Goal: Information Seeking & Learning: Learn about a topic

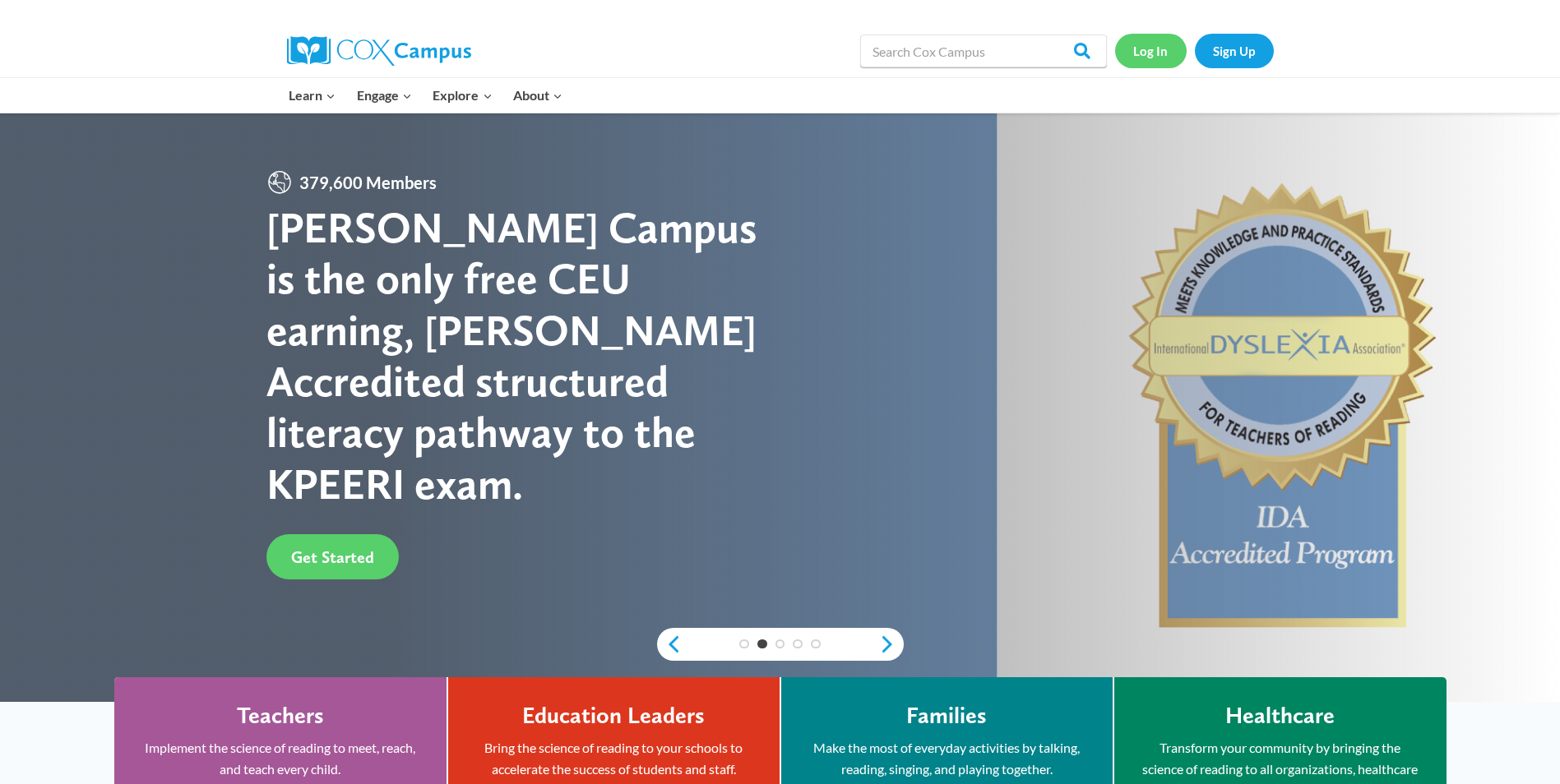
click at [1149, 50] on link "Log In" at bounding box center [1151, 50] width 72 height 33
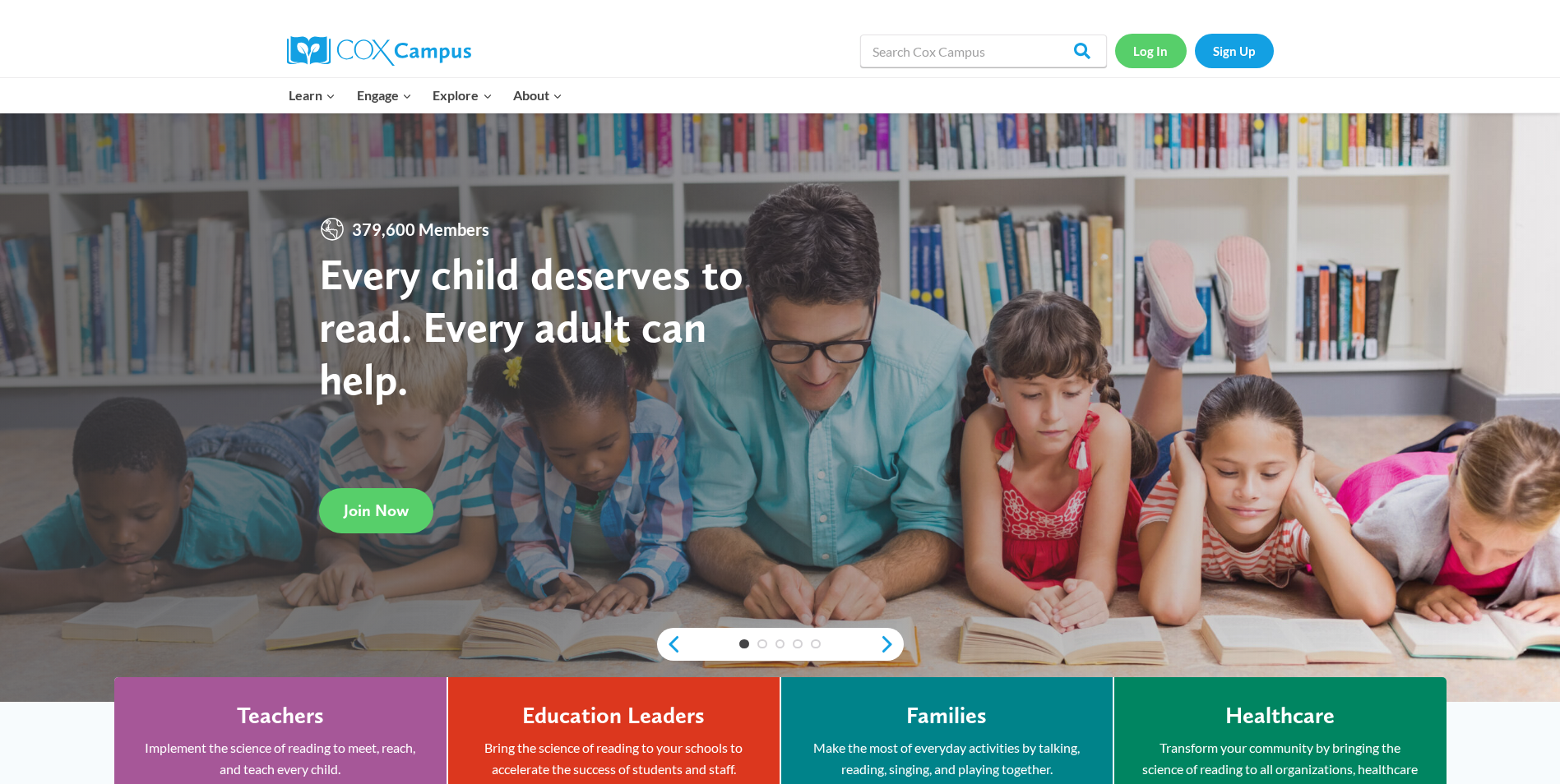
click at [1155, 49] on link "Log In" at bounding box center [1151, 50] width 72 height 33
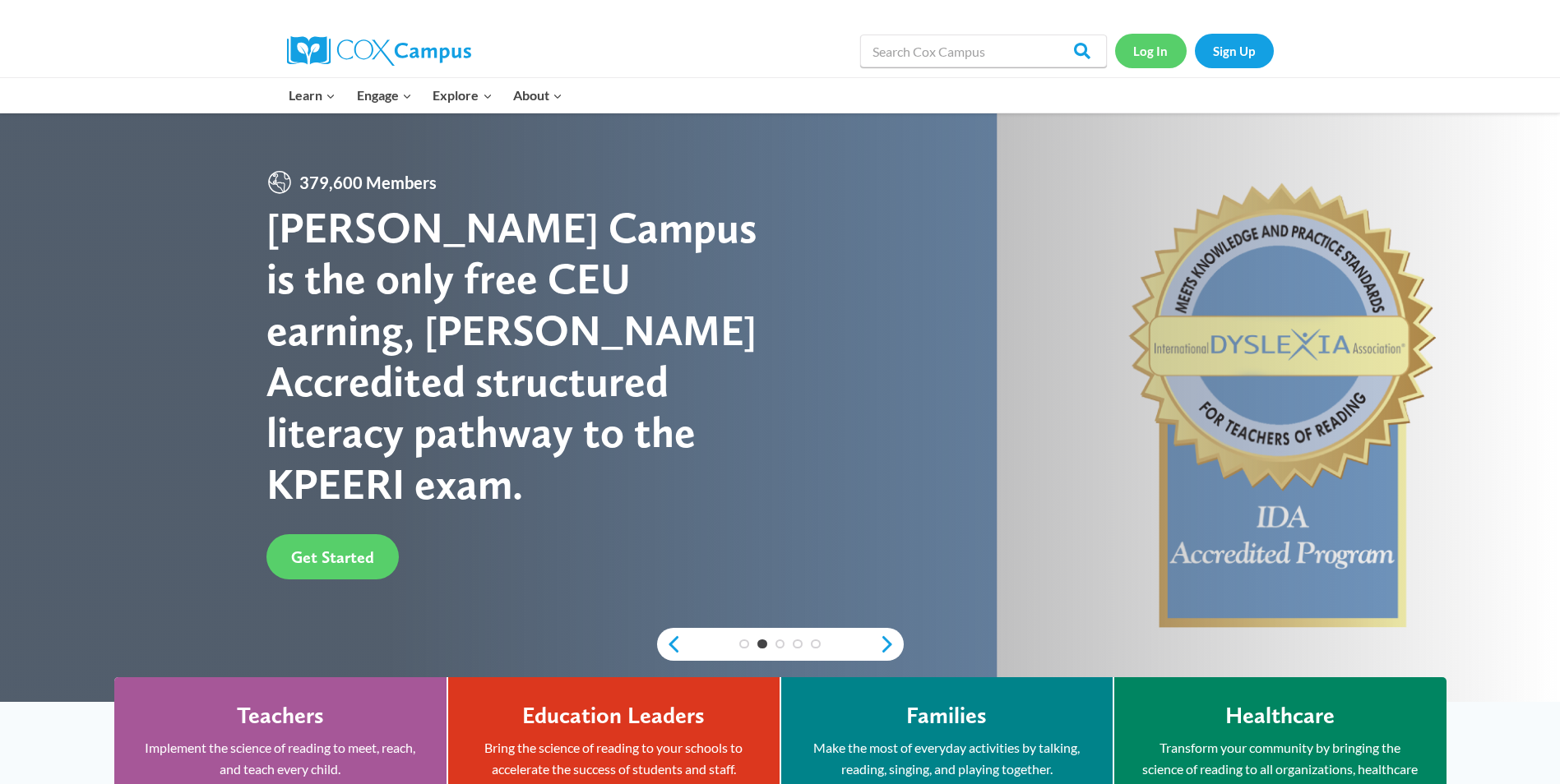
click at [1150, 59] on link "Log In" at bounding box center [1151, 50] width 72 height 33
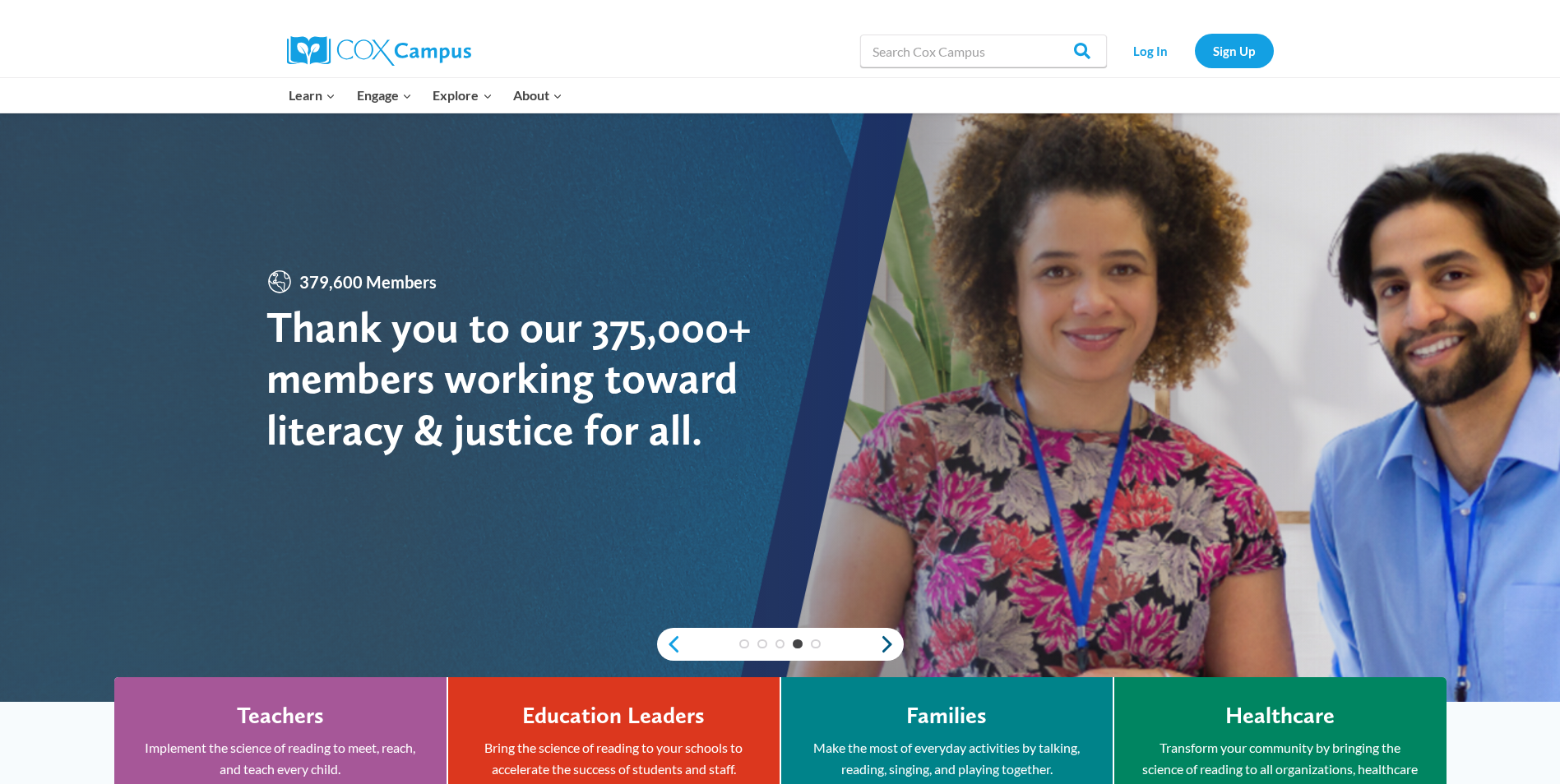
click at [884, 649] on link "Next" at bounding box center [892, 645] width 25 height 20
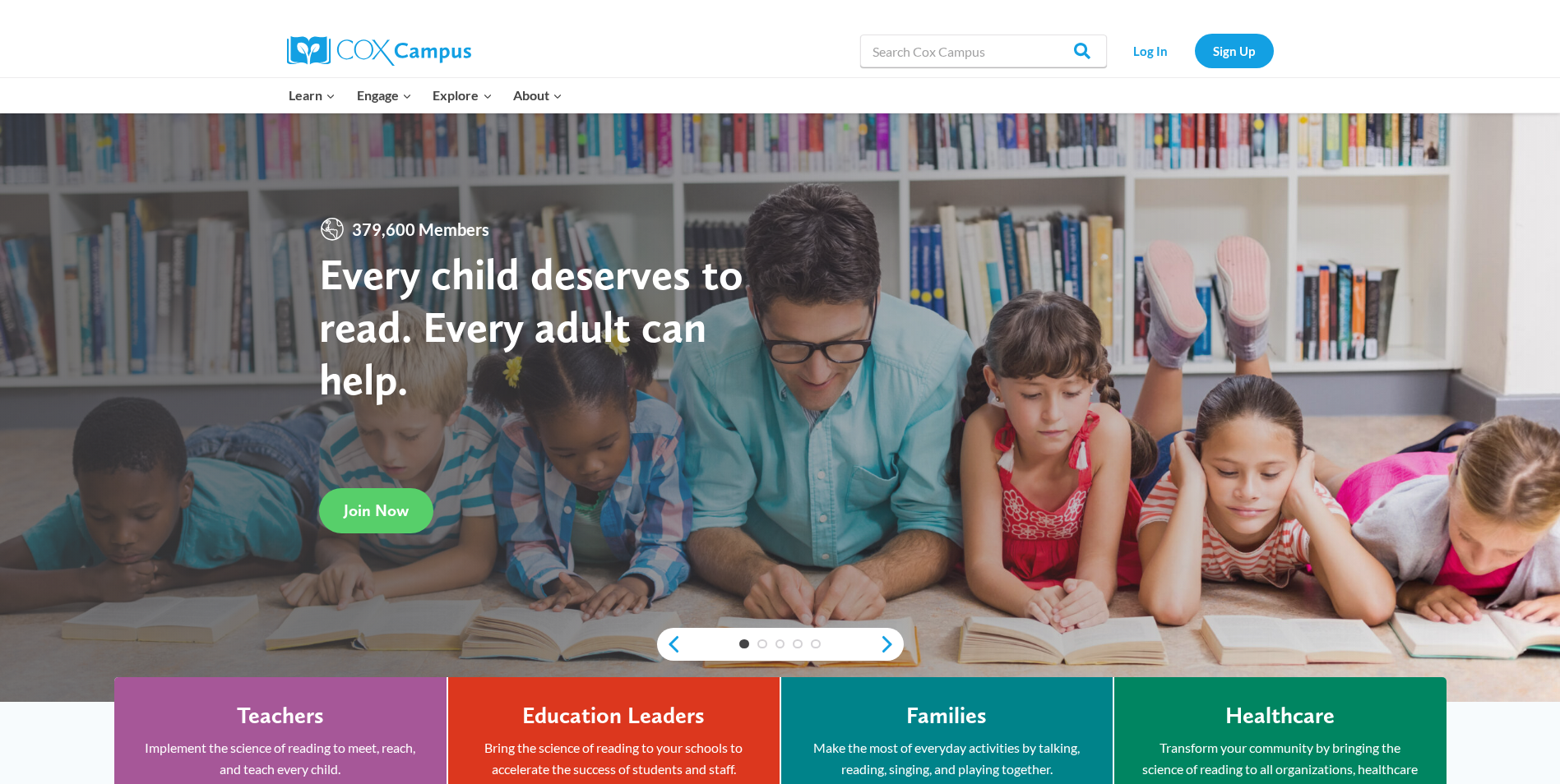
click at [891, 655] on div "1 2 3 4 5" at bounding box center [780, 644] width 246 height 33
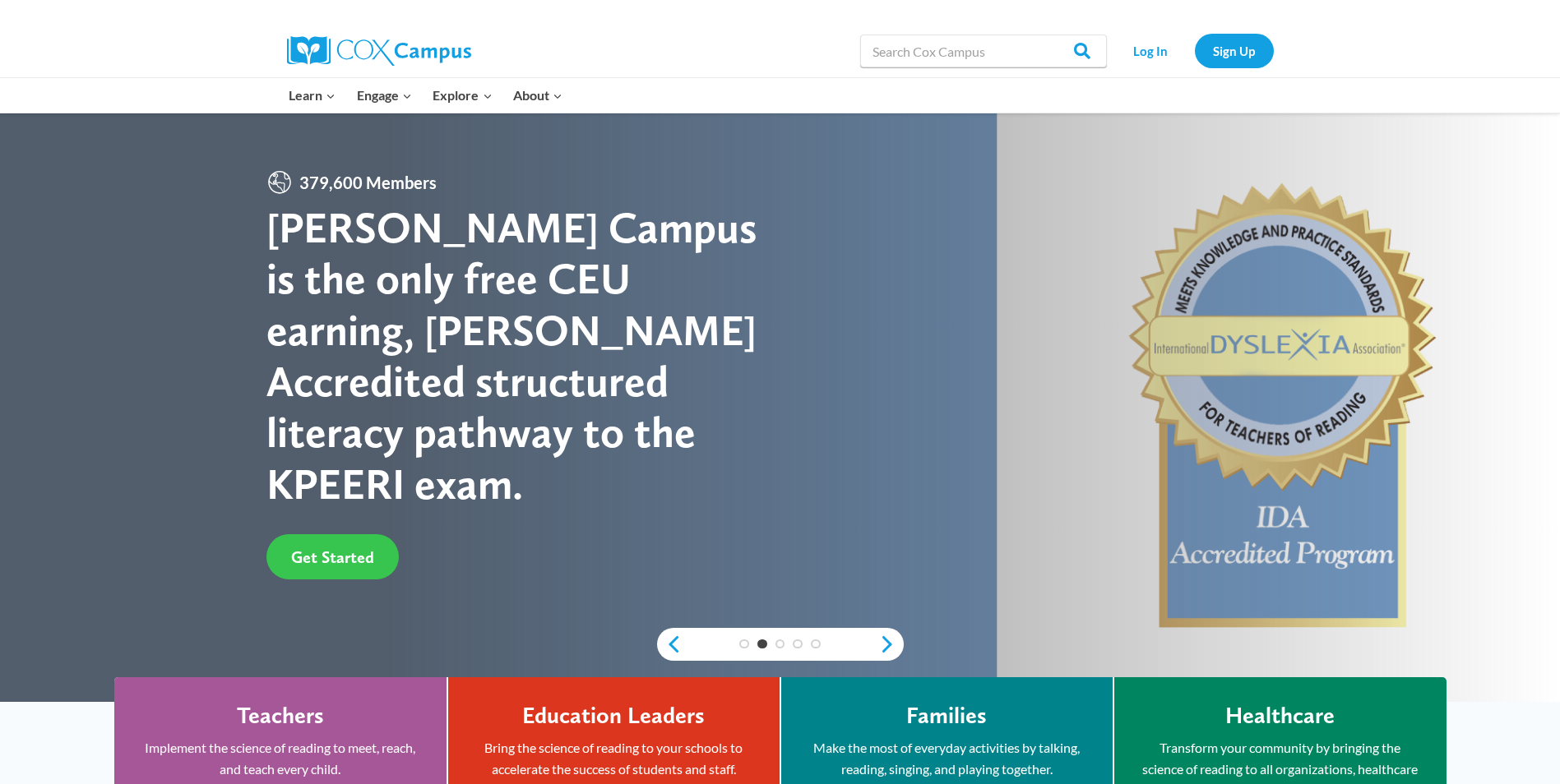
click at [352, 544] on link "Get Started" at bounding box center [332, 557] width 133 height 45
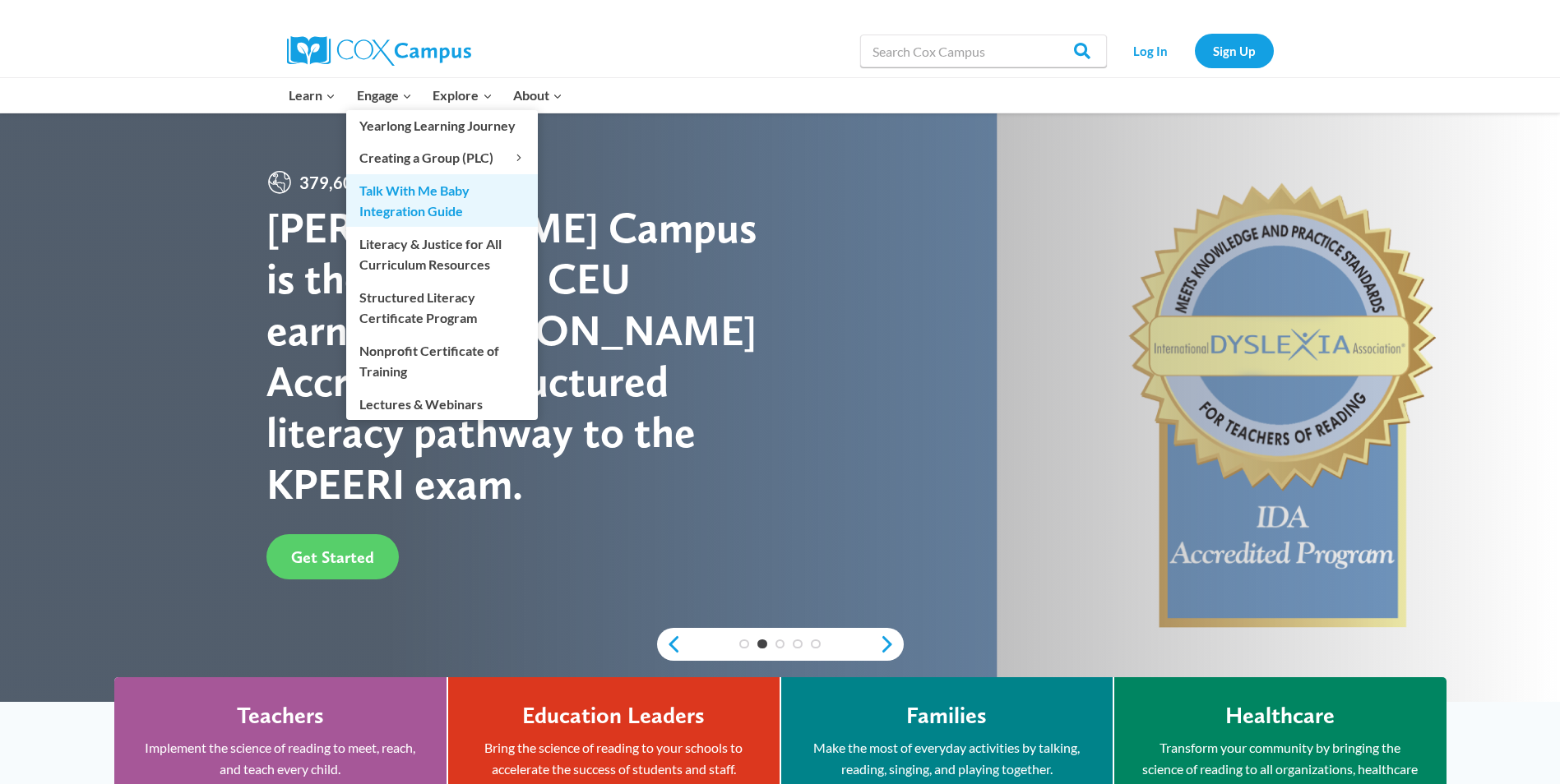
click at [396, 200] on link "Talk With Me Baby Integration Guide" at bounding box center [442, 200] width 191 height 53
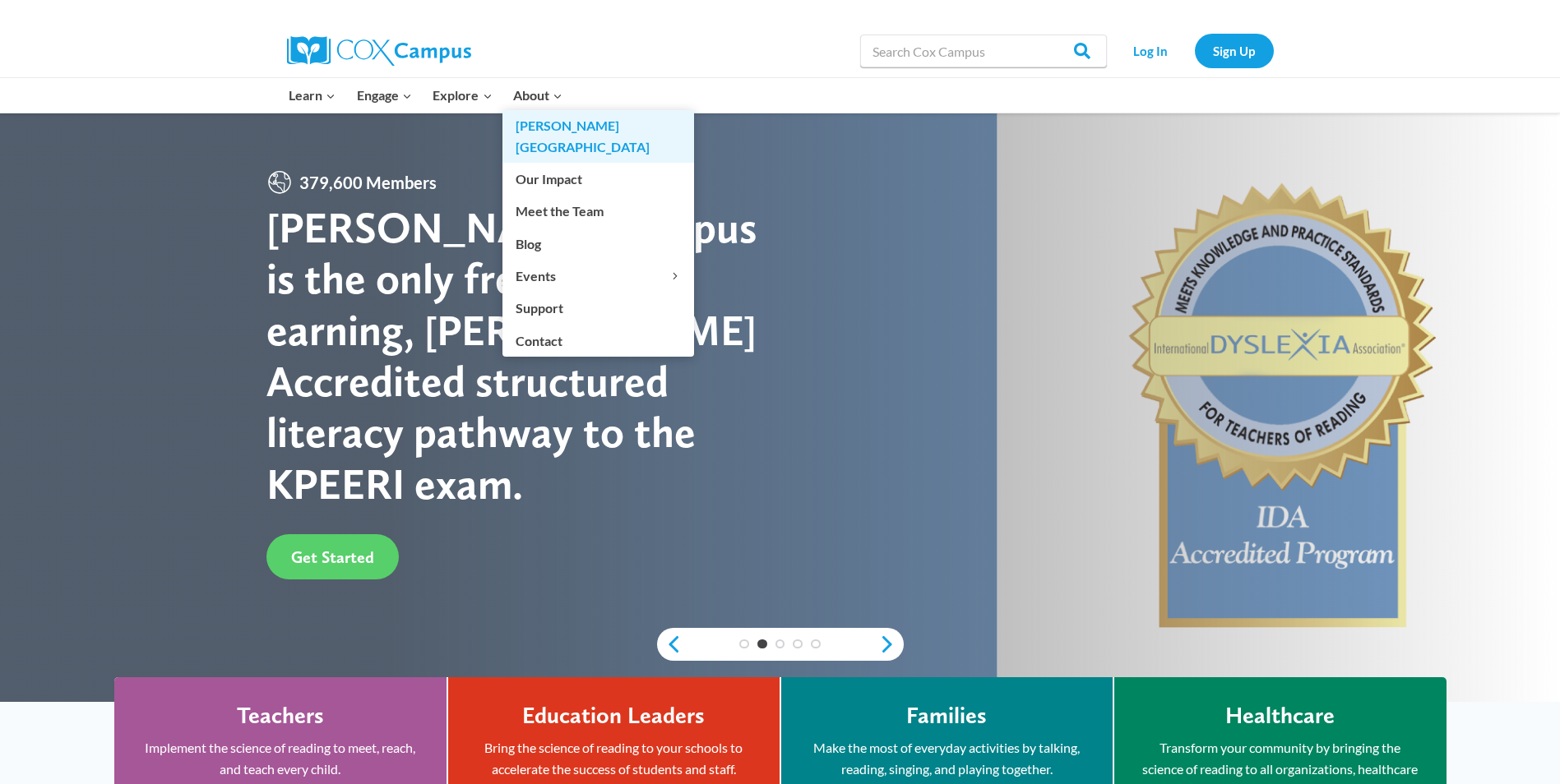
click at [550, 134] on link "[PERSON_NAME][GEOGRAPHIC_DATA]" at bounding box center [598, 136] width 191 height 53
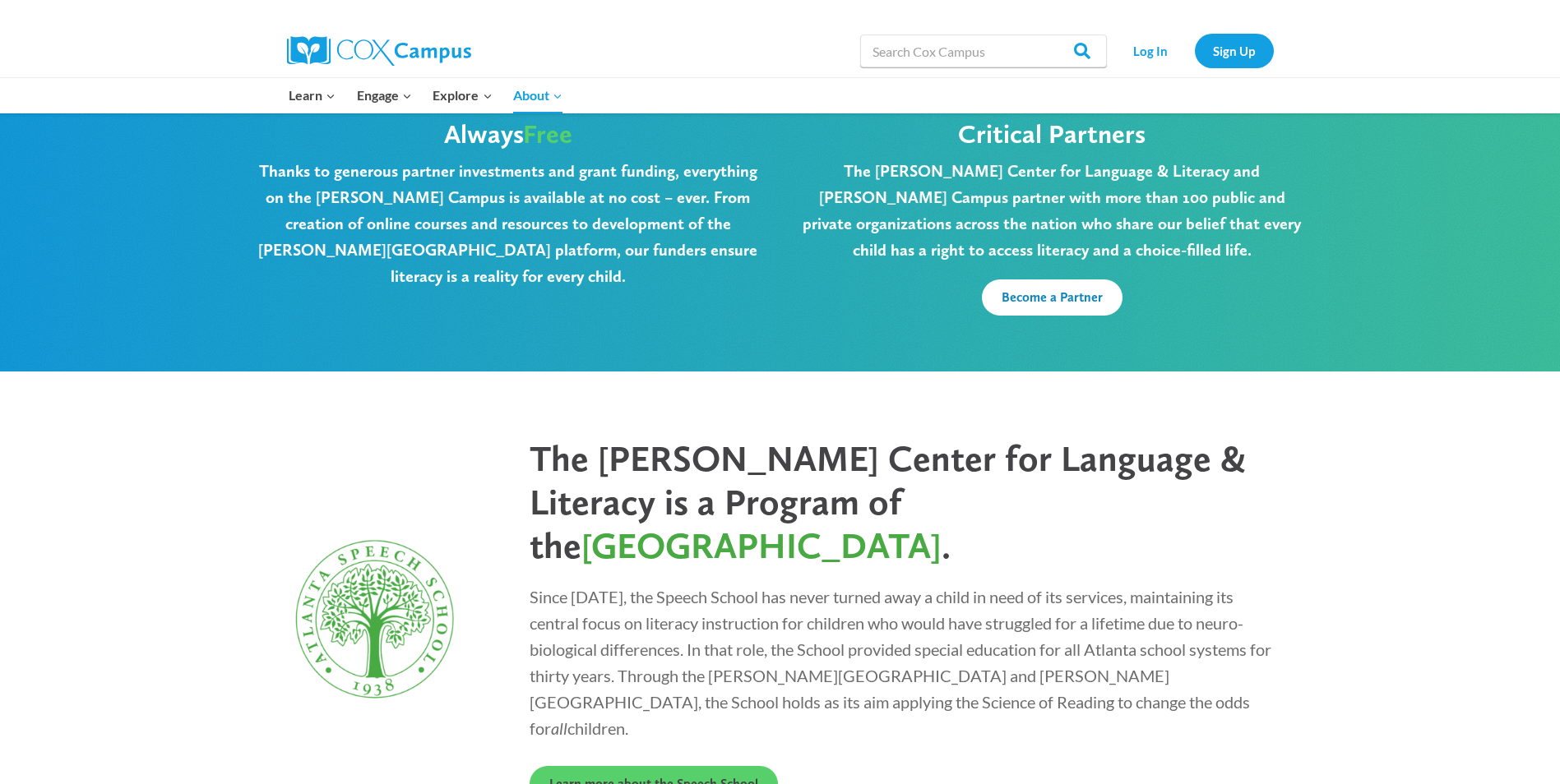
scroll to position [4287, 0]
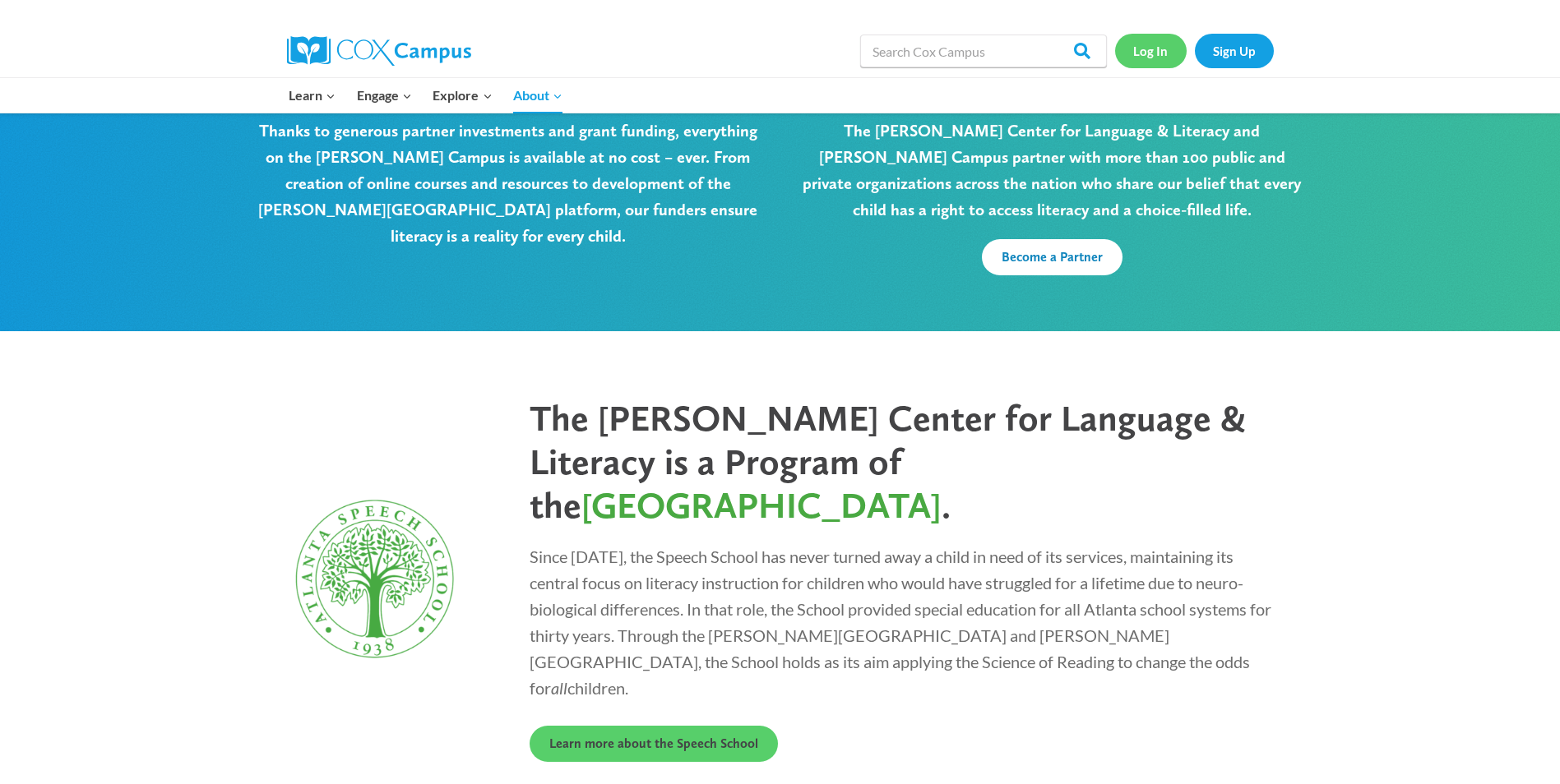
click at [1153, 57] on link "Log In" at bounding box center [1151, 50] width 72 height 33
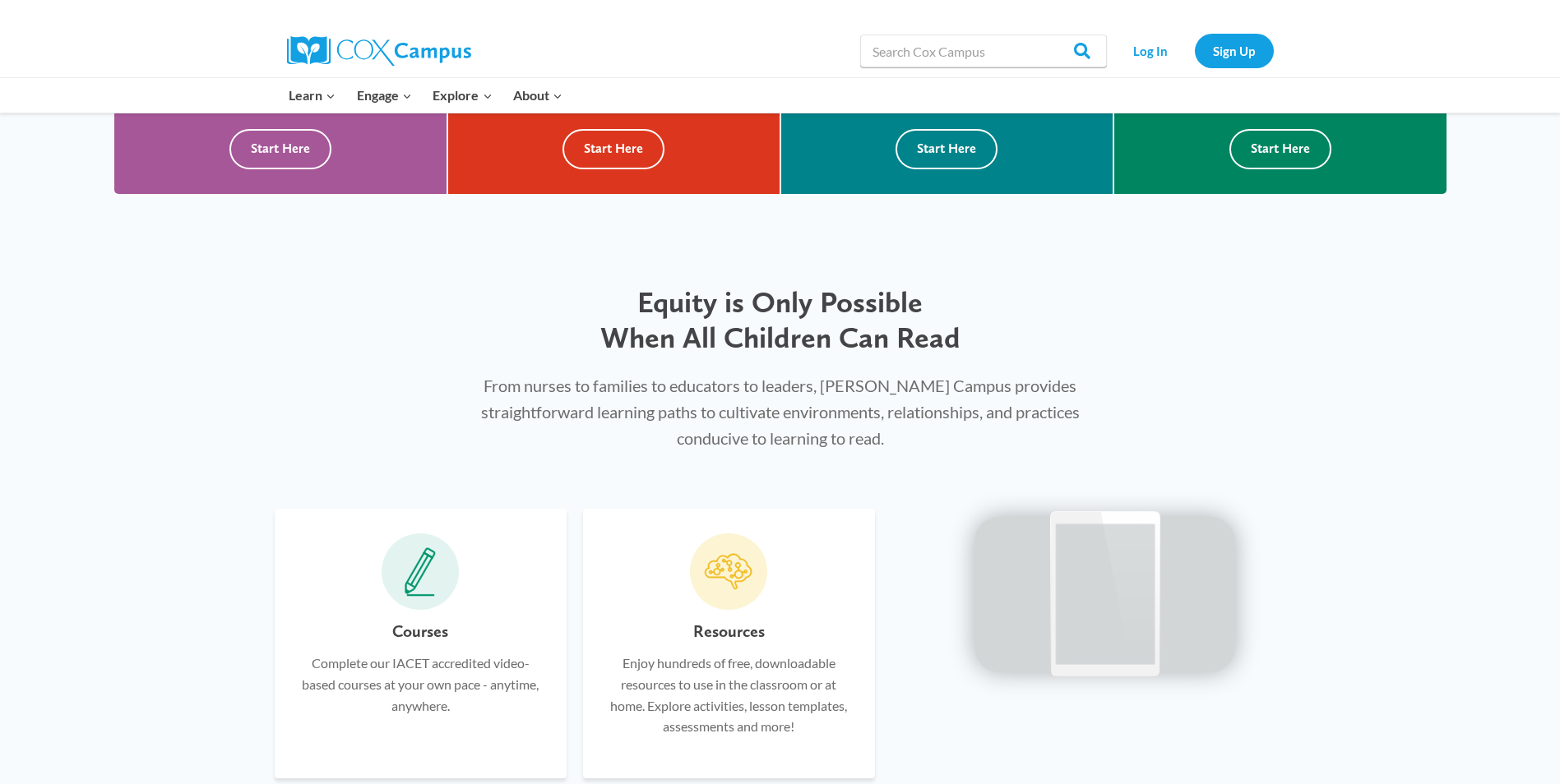
scroll to position [789, 0]
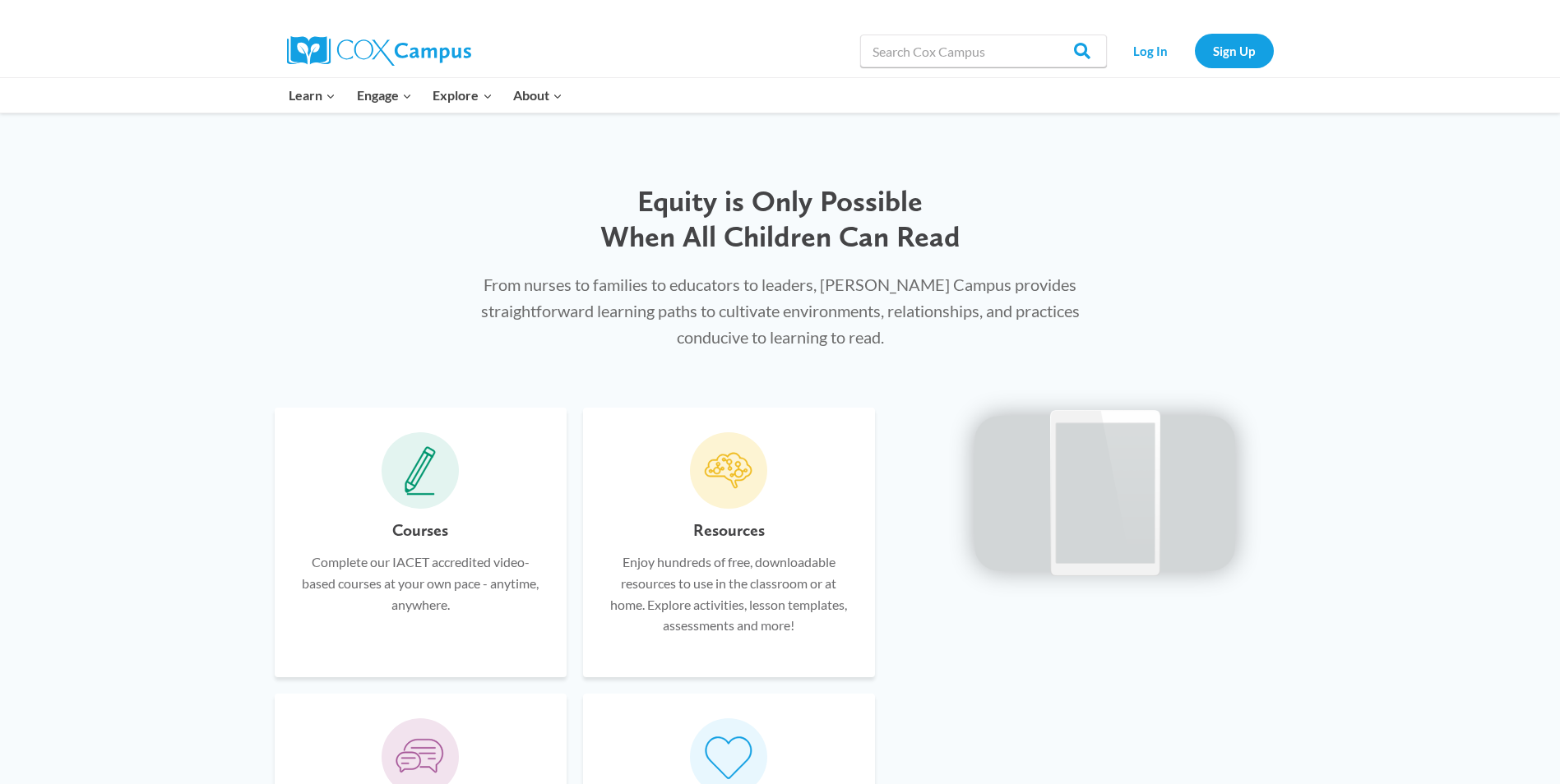
click at [428, 486] on icon at bounding box center [419, 471] width 31 height 49
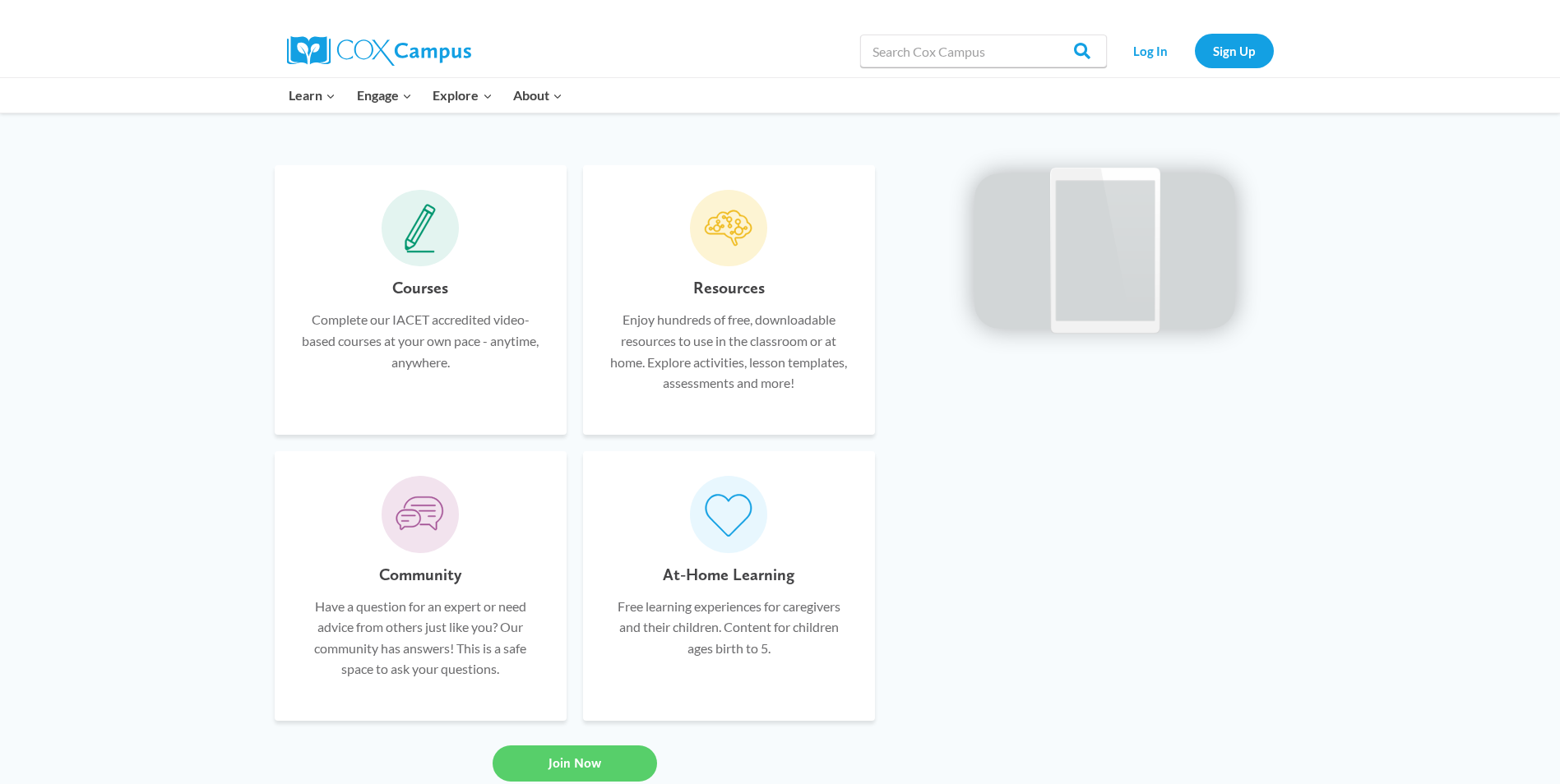
scroll to position [1184, 0]
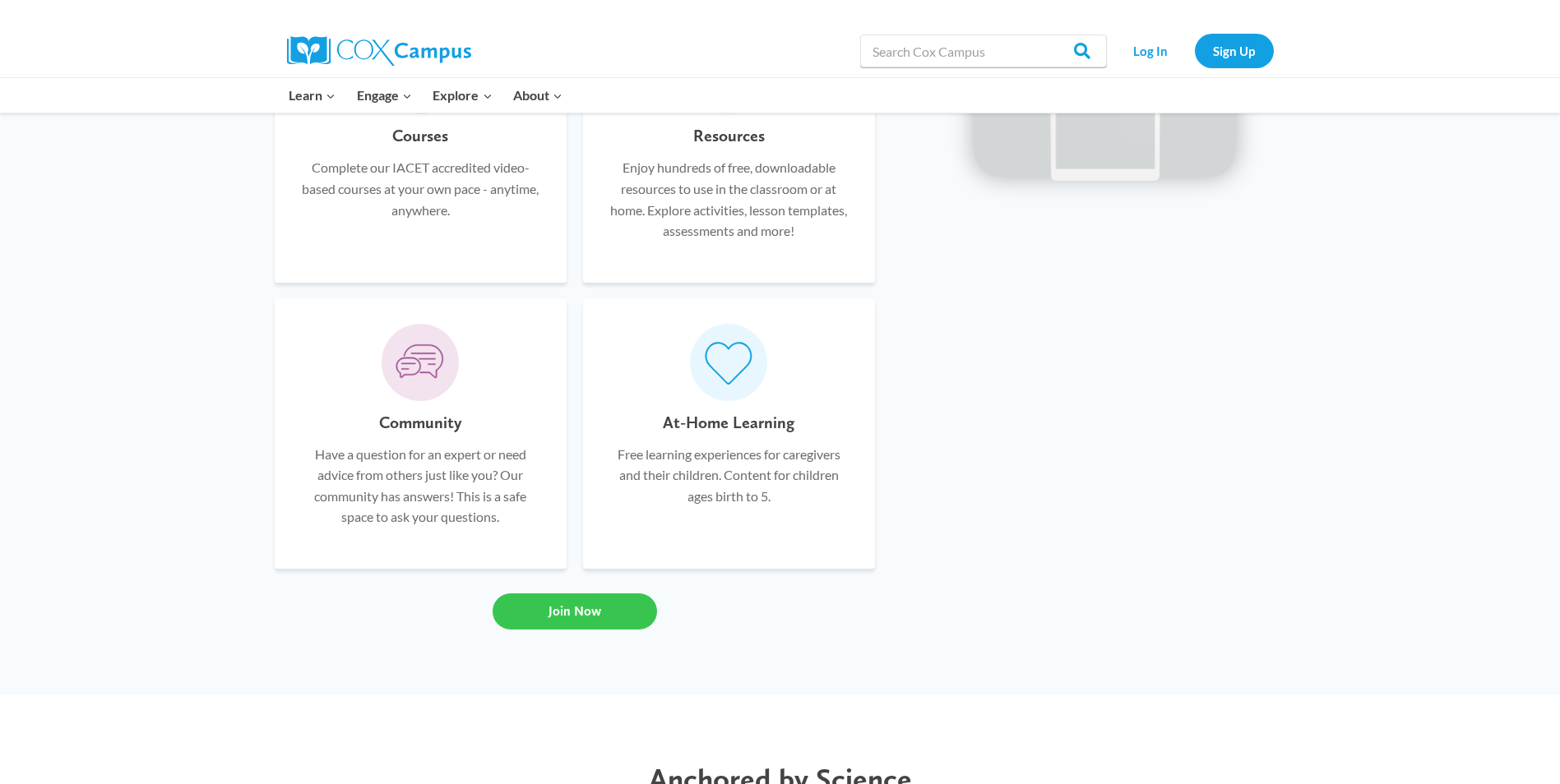
click at [560, 609] on span "Join Now" at bounding box center [575, 611] width 53 height 16
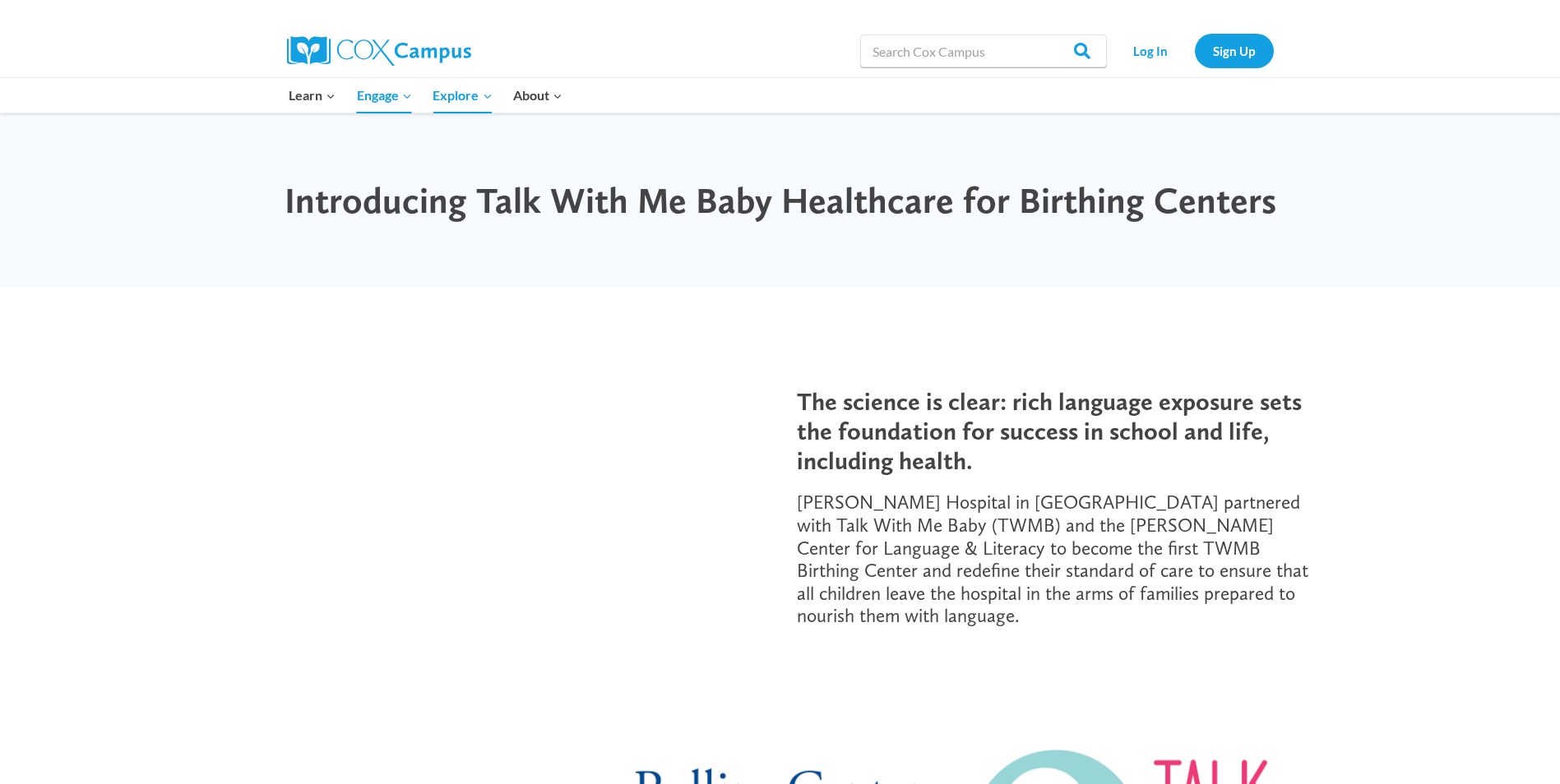
click at [466, 671] on div "The science is clear: rich language exposure sets the foundation for success in…" at bounding box center [780, 499] width 1560 height 422
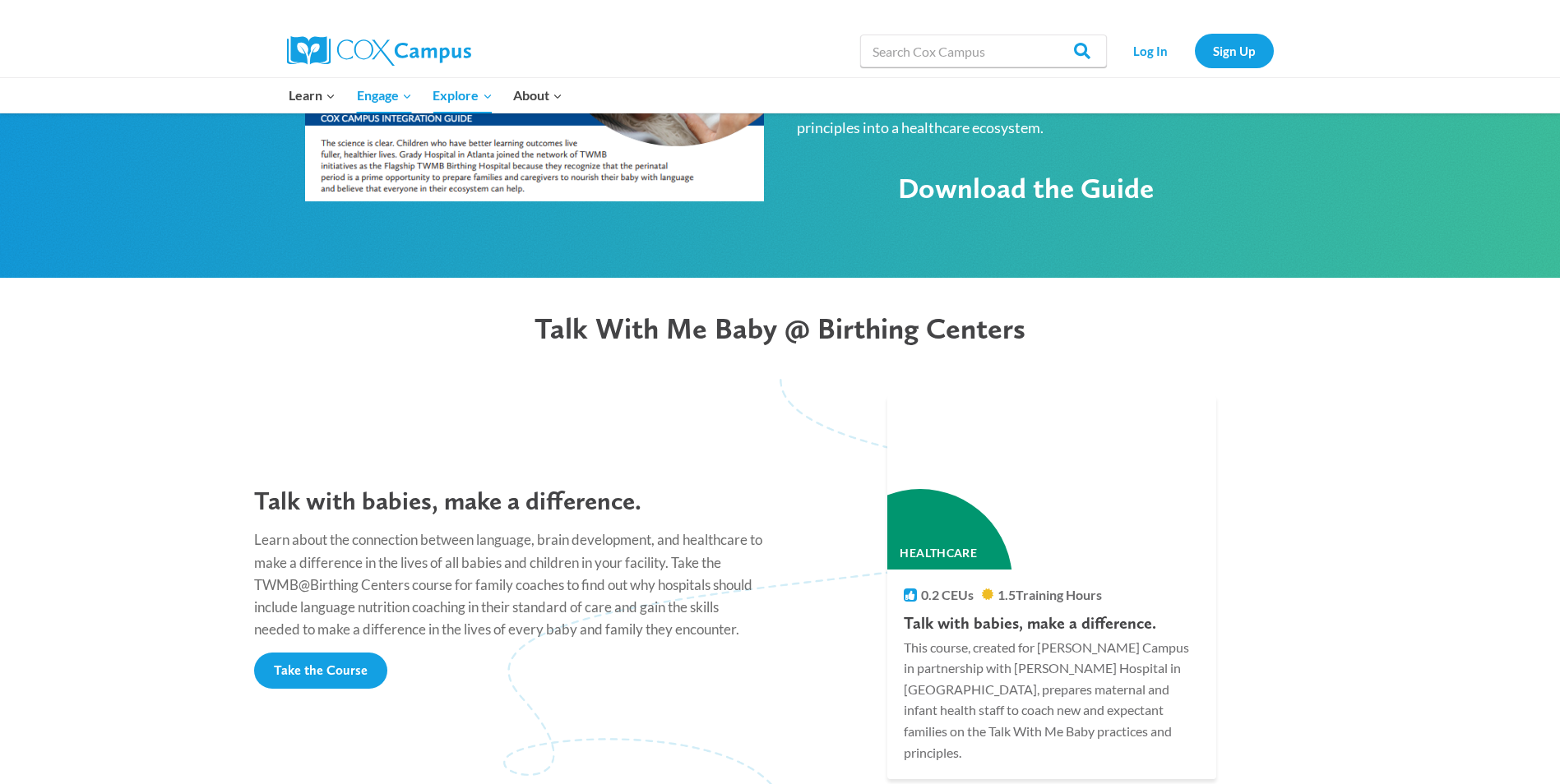
scroll to position [1184, 0]
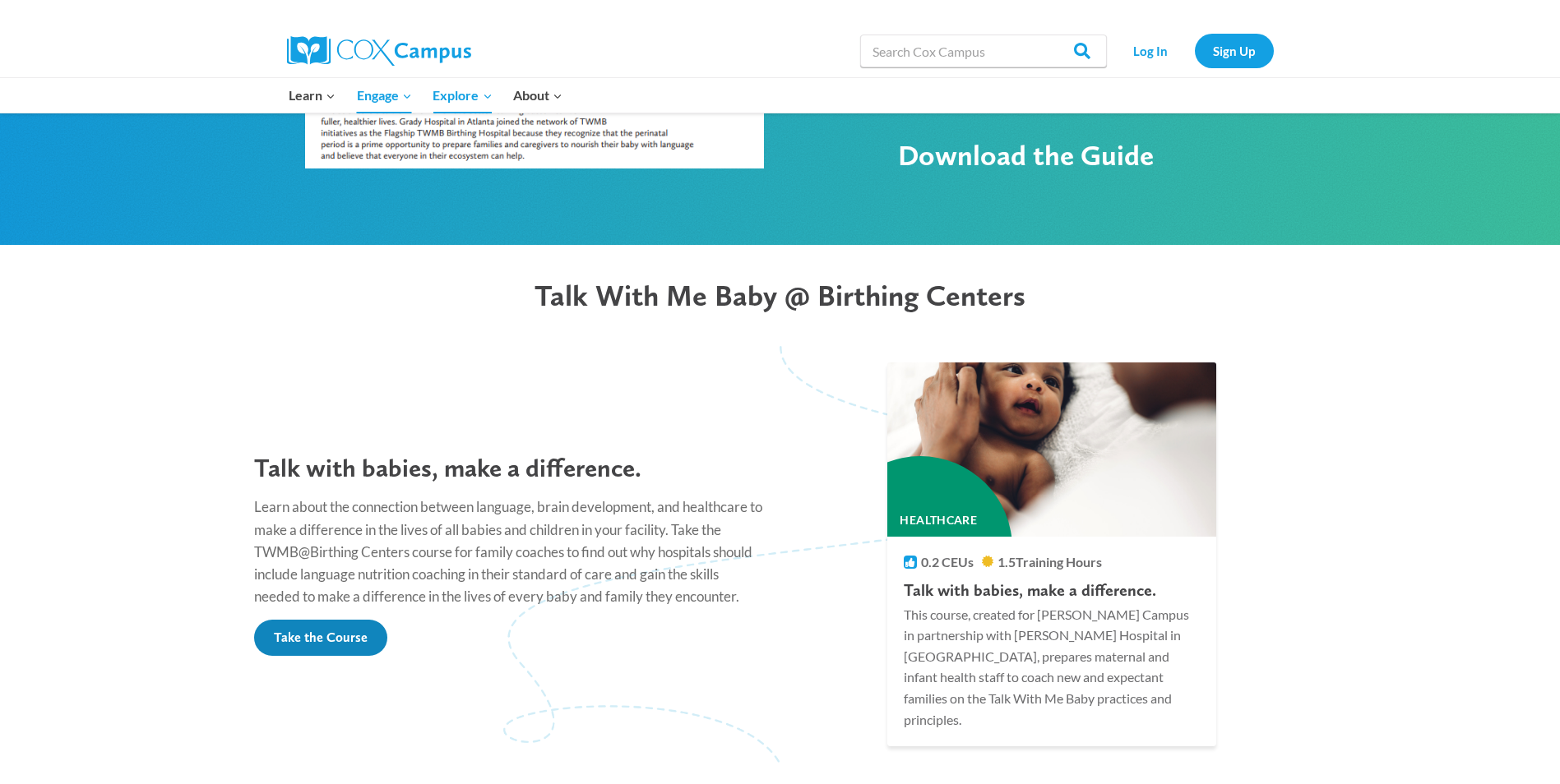
click at [332, 630] on span "Take the Course" at bounding box center [321, 637] width 94 height 16
